Goal: Task Accomplishment & Management: Manage account settings

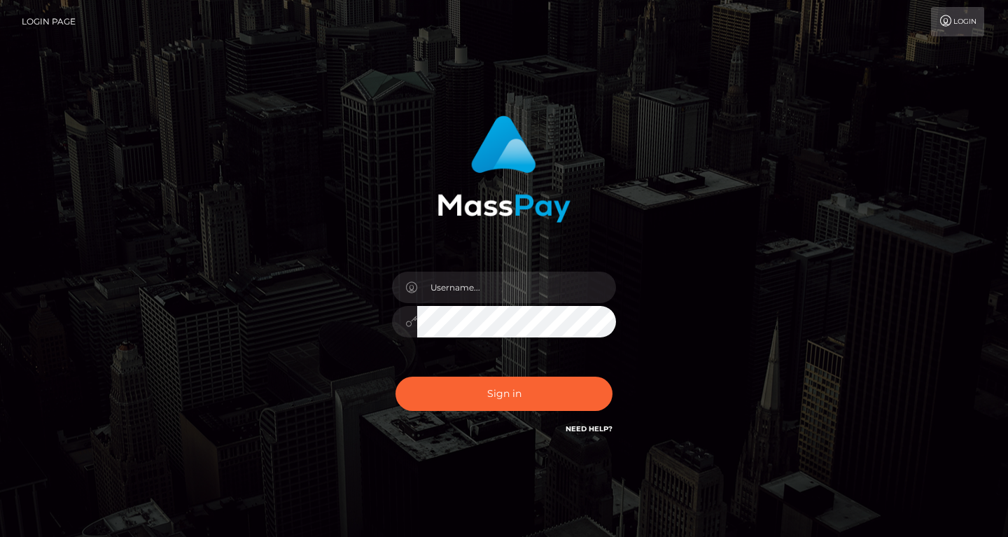
click at [466, 269] on div at bounding box center [503, 314] width 245 height 107
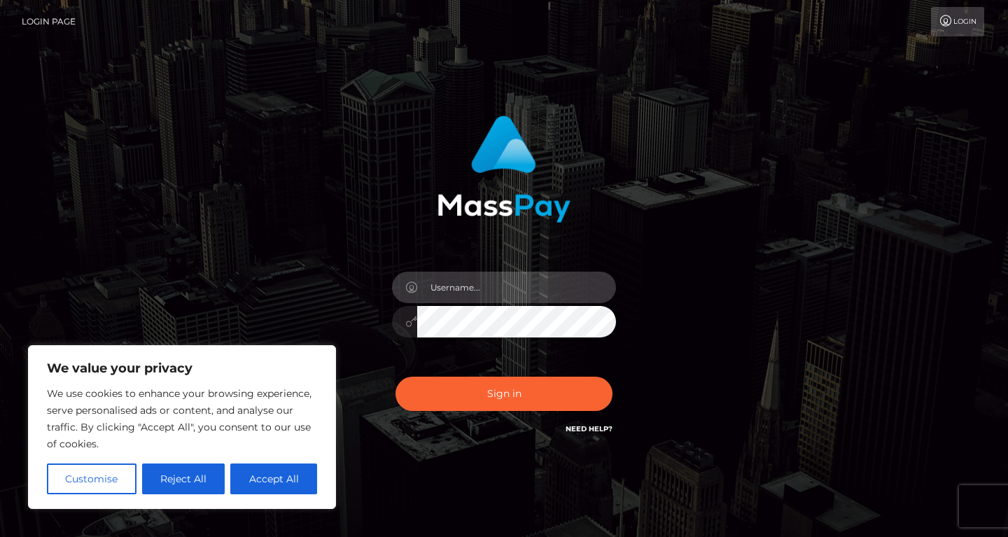
click at [462, 293] on input "text" at bounding box center [516, 287] width 199 height 31
type input "shnnncrbtt4@gmail.com"
click at [395, 376] on button "Sign in" at bounding box center [503, 393] width 217 height 34
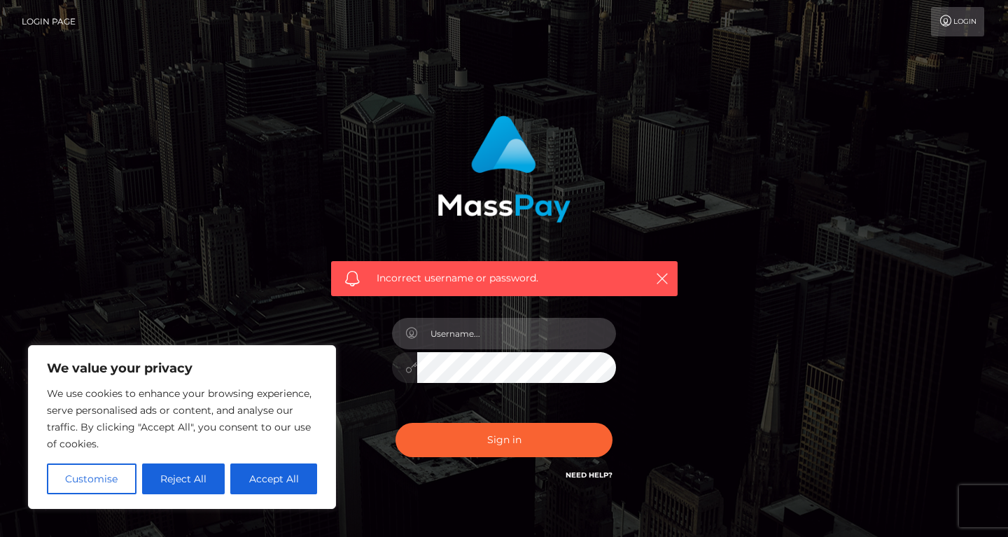
click at [459, 339] on input "text" at bounding box center [516, 333] width 199 height 31
type input "shnnncrbtt4"
click at [395, 423] on button "Sign in" at bounding box center [503, 440] width 217 height 34
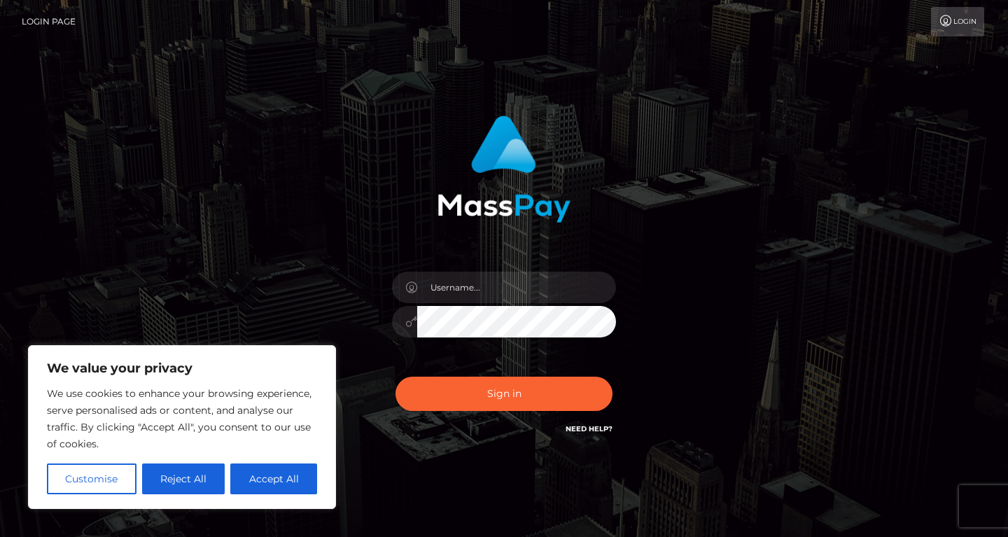
click at [957, 22] on link "Login" at bounding box center [957, 21] width 53 height 29
click at [955, 18] on link "Login" at bounding box center [957, 21] width 53 height 29
click at [579, 425] on link "Need Help?" at bounding box center [588, 428] width 47 height 9
click at [451, 277] on input "text" at bounding box center [516, 287] width 199 height 31
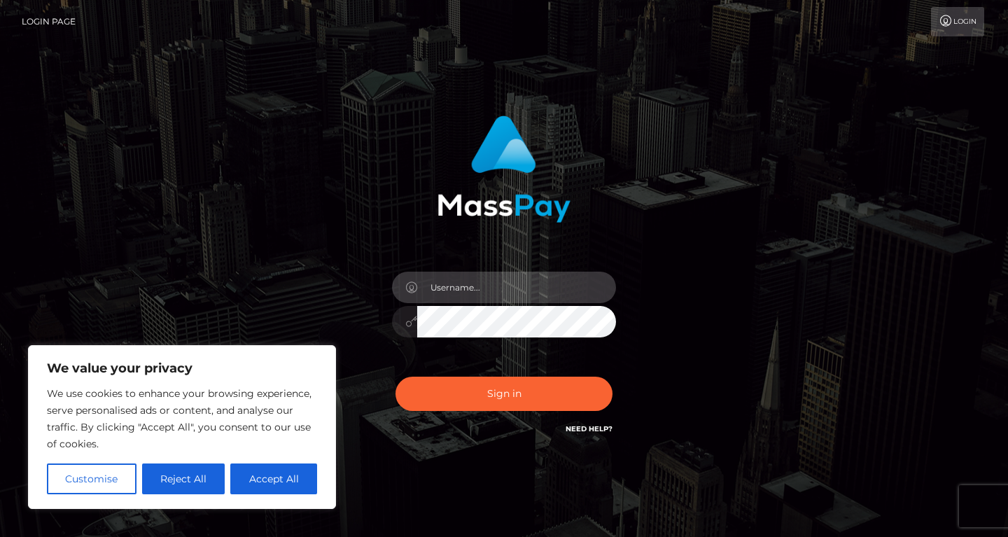
click at [453, 277] on input "text" at bounding box center [516, 287] width 199 height 31
click at [404, 182] on div at bounding box center [504, 164] width 367 height 118
click at [474, 155] on img at bounding box center [503, 168] width 133 height 107
click at [434, 290] on input "text" at bounding box center [516, 287] width 199 height 31
type input "significantsquirt"
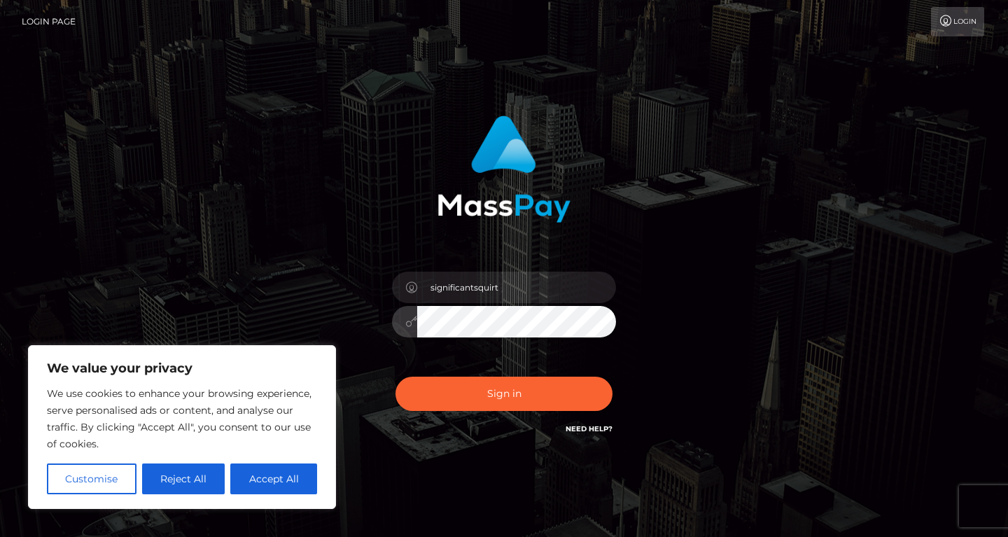
click at [395, 376] on button "Sign in" at bounding box center [503, 393] width 217 height 34
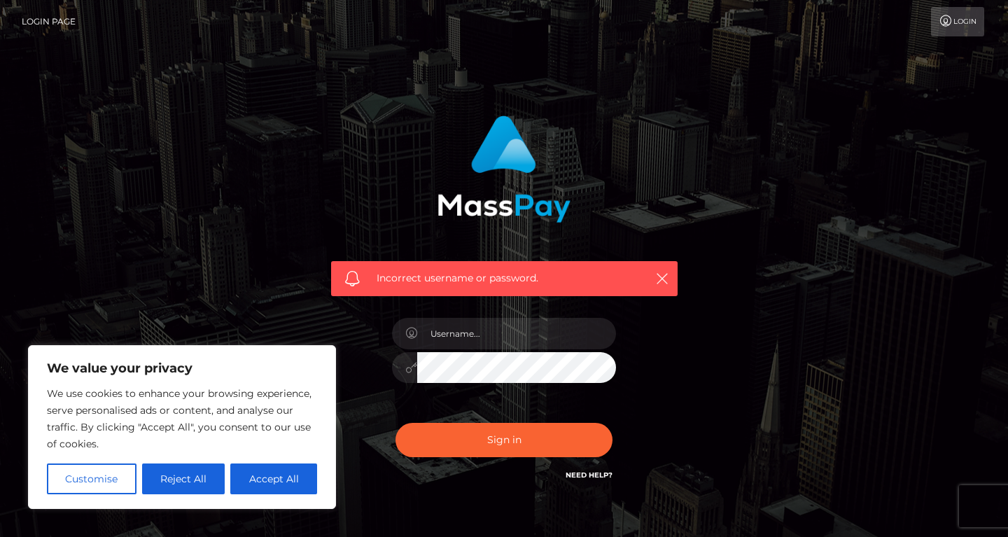
click at [586, 474] on link "Need Help?" at bounding box center [588, 474] width 47 height 9
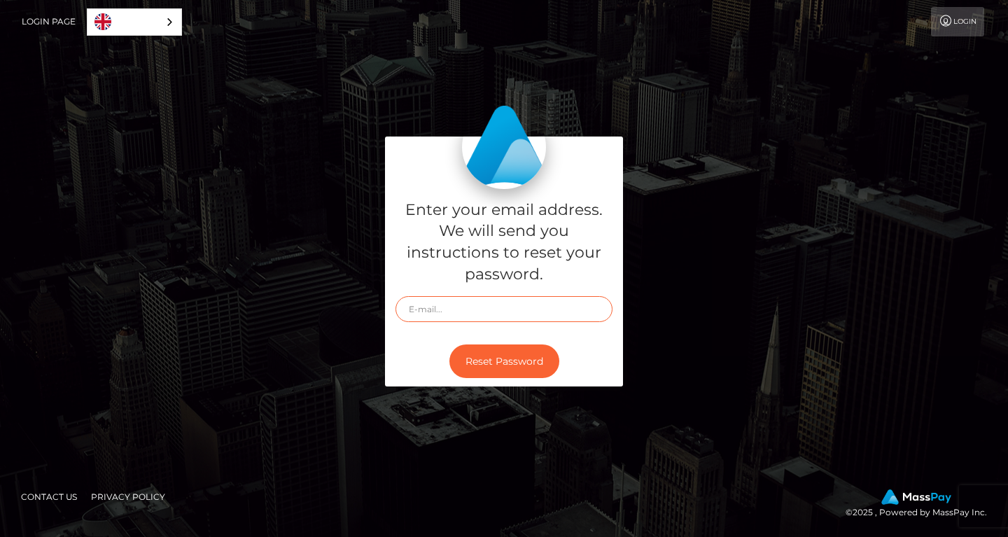
click at [414, 314] on input "text" at bounding box center [503, 309] width 217 height 26
type input "shnnncrbtt4@gmail.com"
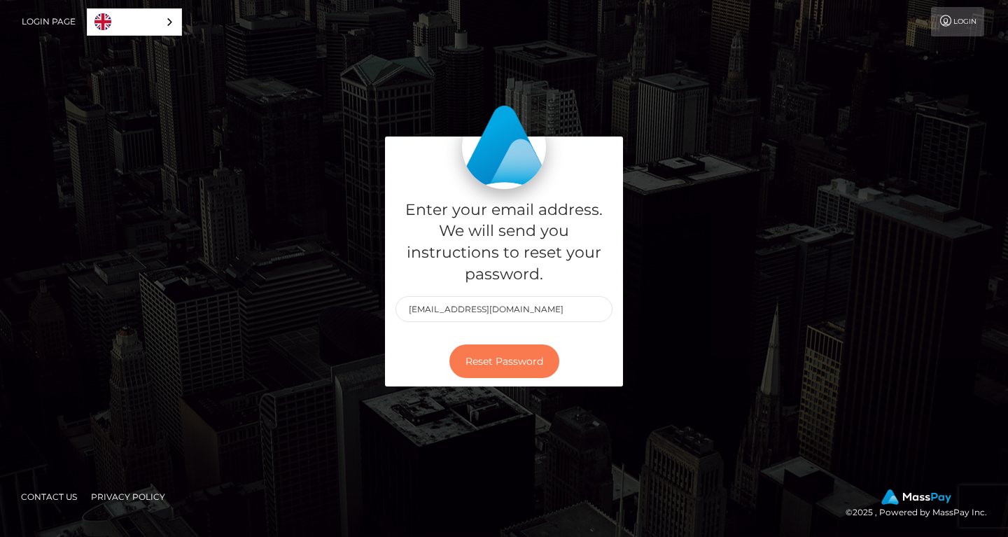
click at [477, 358] on button "Reset Password" at bounding box center [504, 361] width 110 height 34
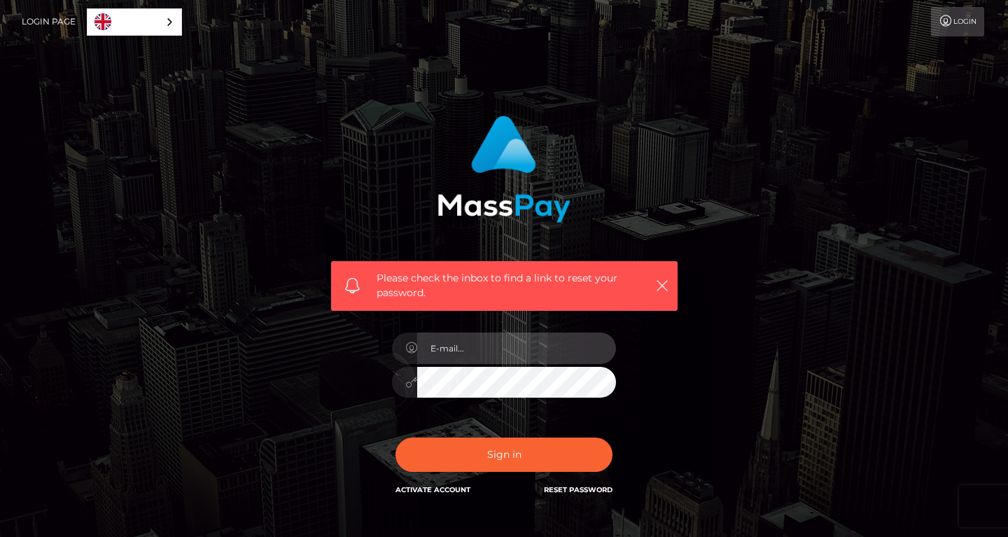
click at [435, 350] on input "email" at bounding box center [516, 347] width 199 height 31
type input "[EMAIL_ADDRESS][DOMAIN_NAME]"
click at [395, 437] on button "Sign in" at bounding box center [503, 454] width 217 height 34
